Goal: Navigation & Orientation: Find specific page/section

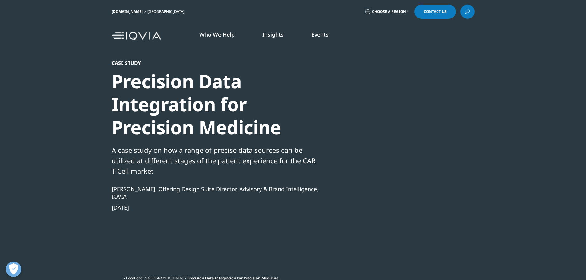
scroll to position [162, 363]
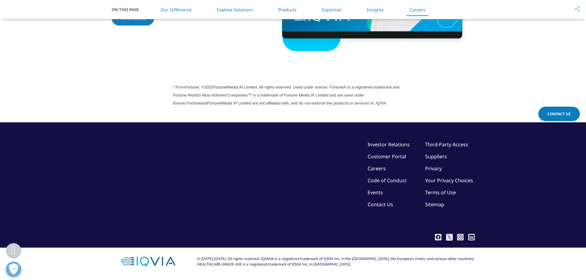
click at [391, 146] on link "Investor Relations" at bounding box center [389, 144] width 42 height 7
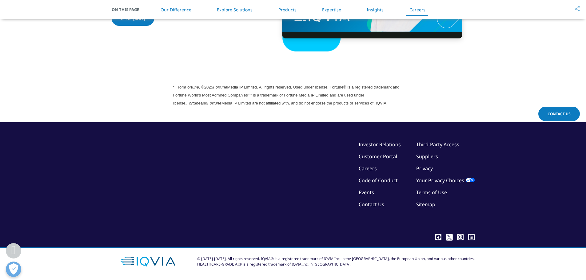
click at [378, 156] on link "Customer Portal" at bounding box center [378, 156] width 38 height 7
